Goal: Information Seeking & Learning: Learn about a topic

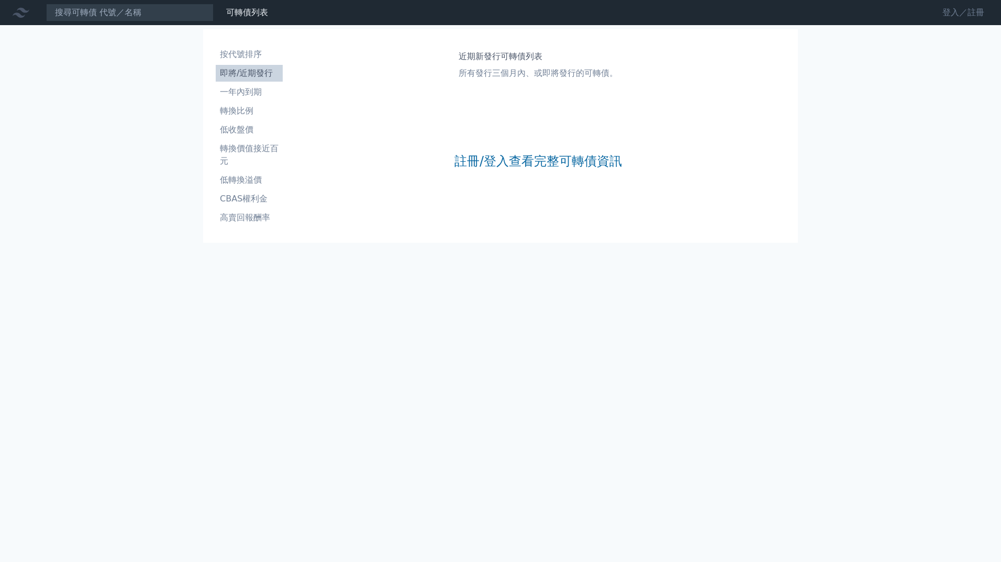
click at [959, 19] on link "登入／註冊" at bounding box center [963, 12] width 59 height 17
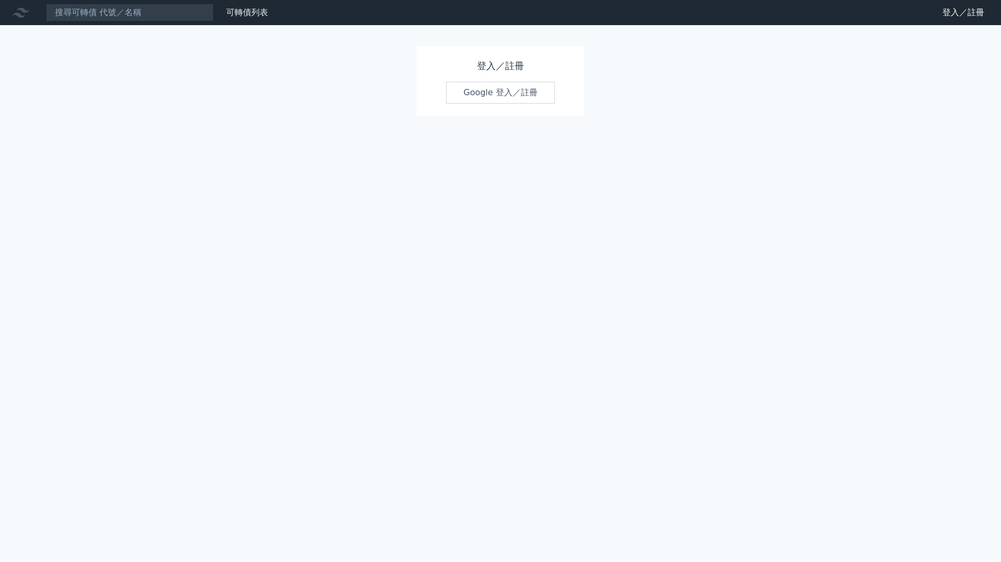
click at [525, 98] on link "Google 登入／註冊" at bounding box center [500, 93] width 109 height 22
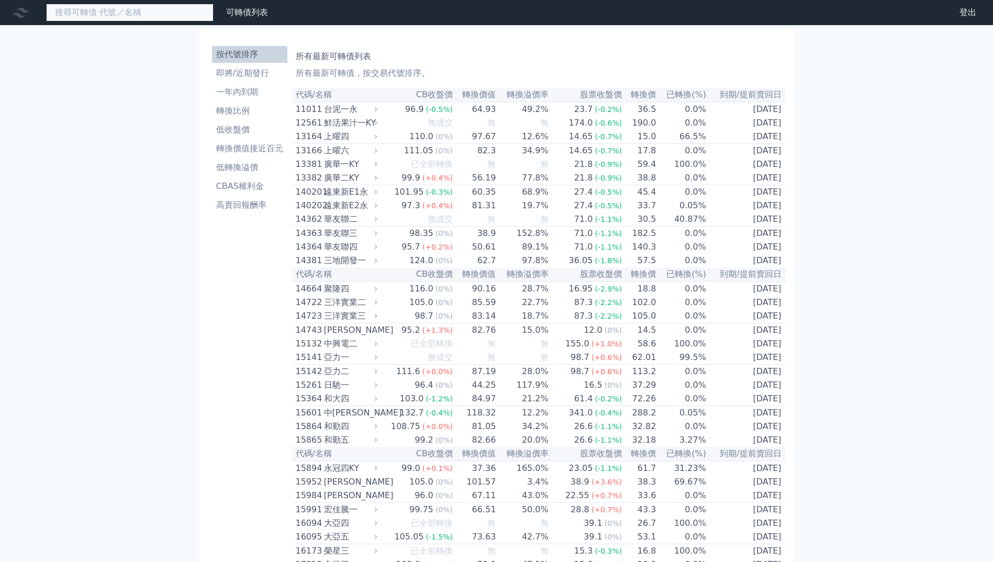
click at [117, 15] on input at bounding box center [129, 13] width 167 height 18
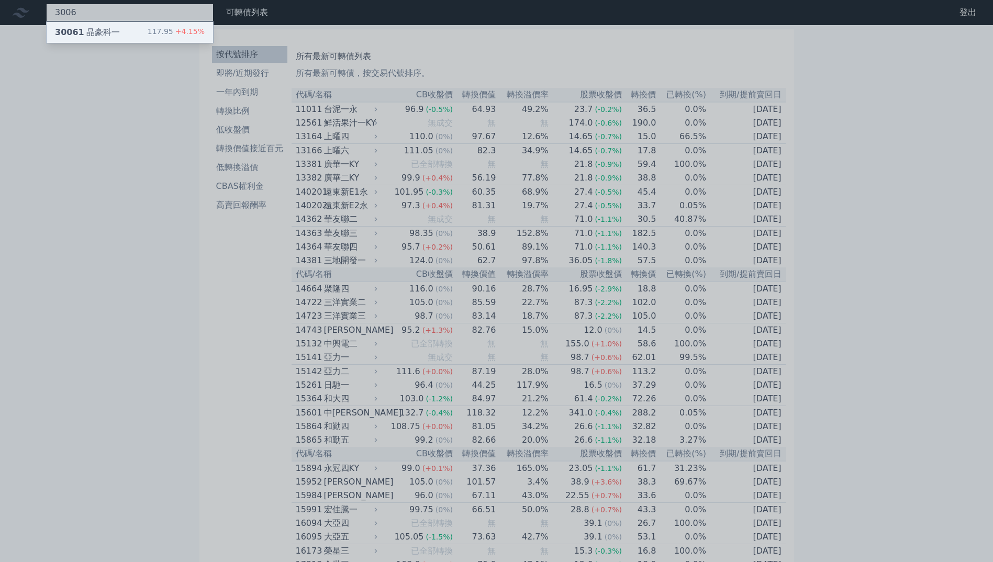
type input "3006"
click at [111, 25] on div "30061 晶豪科一 117.95 +4.15%" at bounding box center [130, 32] width 166 height 21
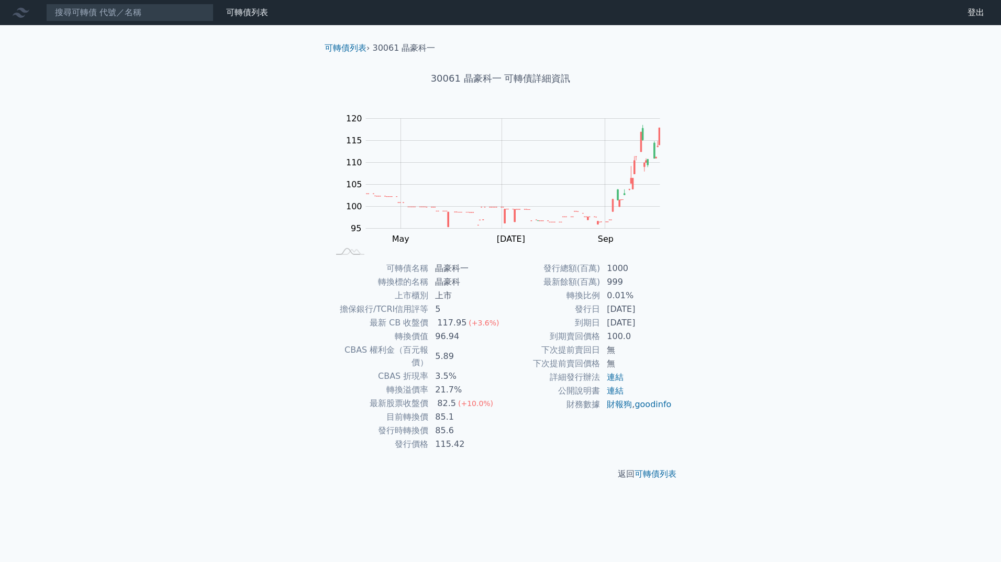
drag, startPoint x: 534, startPoint y: 273, endPoint x: 670, endPoint y: 310, distance: 141.5
click at [670, 310] on tbody "發行總額(百萬) 1000 最新餘額(百萬) 999 轉換比例 0.01% 發行日 [DATE] 到期日 [DATE] 到期賣回價格 100.0 下次提前賣回…" at bounding box center [586, 337] width 172 height 150
drag, startPoint x: 670, startPoint y: 310, endPoint x: 759, endPoint y: 351, distance: 97.9
click at [759, 351] on div "可轉債列表 財務數據 可轉債列表 財務數據 登出 登出 可轉債列表 › 30061 晶豪科一 30061 晶豪科一 可轉債詳細資訊 Zoom Out 100 …" at bounding box center [500, 281] width 1001 height 562
